Goal: Find contact information: Find contact information

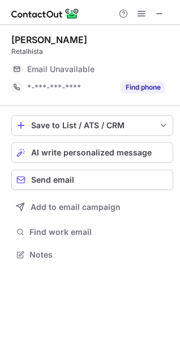
scroll to position [247, 180]
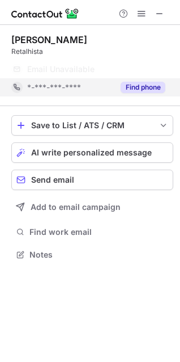
click at [134, 85] on button "Find phone" at bounding box center [143, 87] width 45 height 11
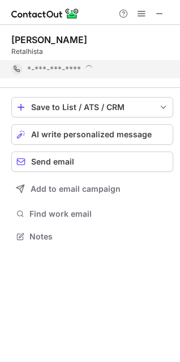
scroll to position [229, 180]
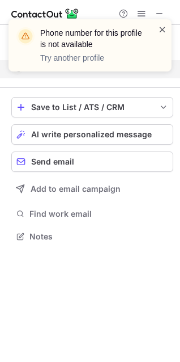
click at [164, 29] on span at bounding box center [162, 29] width 9 height 11
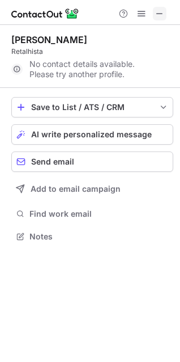
click at [155, 16] on span at bounding box center [159, 13] width 9 height 9
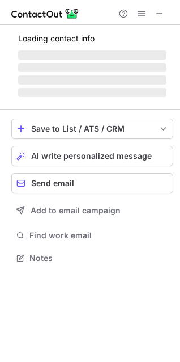
scroll to position [257, 180]
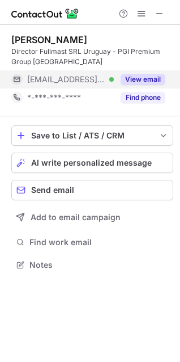
click at [137, 79] on button "View email" at bounding box center [143, 79] width 45 height 11
